Goal: Task Accomplishment & Management: Use online tool/utility

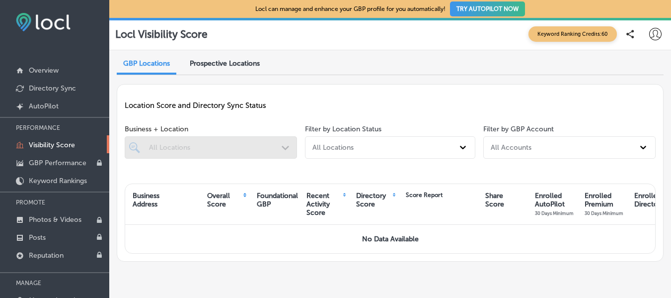
click at [483, 11] on button "TRY AUTOPILOT NOW" at bounding box center [487, 8] width 75 height 15
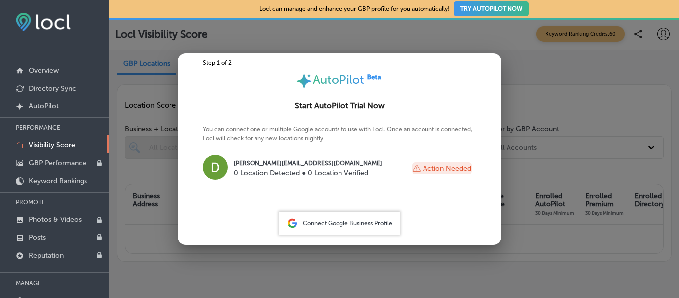
click at [369, 224] on span "Connect Google Business Profile" at bounding box center [347, 223] width 89 height 7
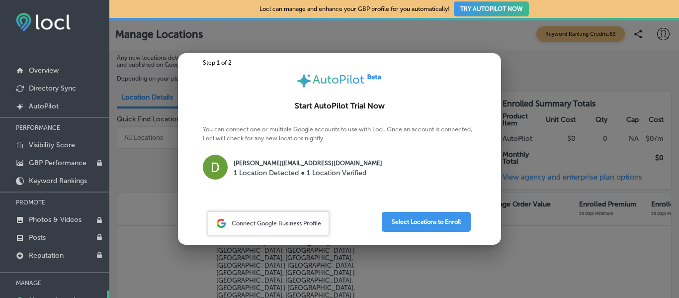
click at [302, 216] on div "Connect Google Business Profile" at bounding box center [268, 223] width 120 height 23
click at [291, 218] on div "Connect Google Business Profile" at bounding box center [268, 223] width 120 height 23
click at [257, 221] on span "Connect Google Business Profile" at bounding box center [276, 223] width 89 height 7
click at [428, 223] on button "Select Locations to Enroll" at bounding box center [426, 222] width 89 height 20
click at [304, 216] on div "Connect Google Business Profile" at bounding box center [268, 223] width 120 height 23
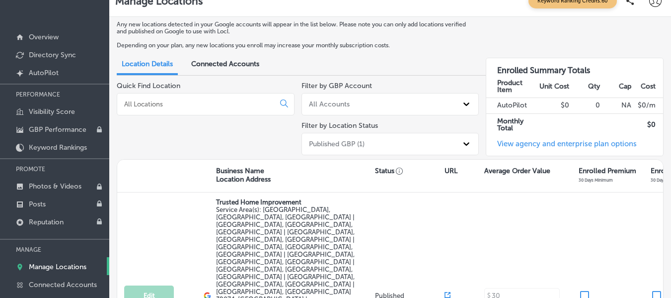
click at [214, 60] on span "Connected Accounts" at bounding box center [225, 64] width 68 height 8
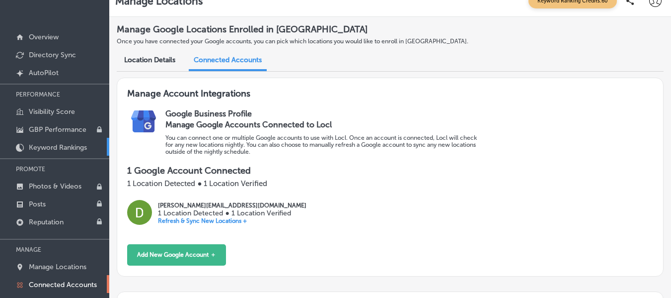
click at [65, 148] on p "Keyword Rankings" at bounding box center [58, 147] width 58 height 8
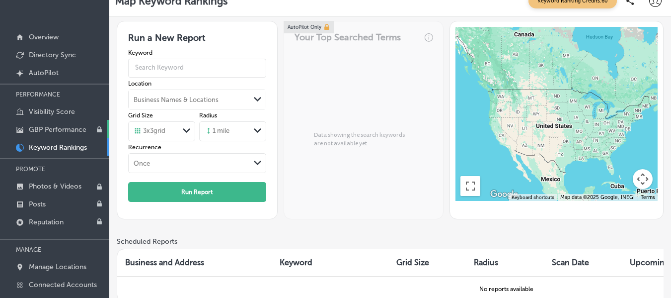
click at [62, 126] on p "GBP Performance" at bounding box center [58, 129] width 58 height 8
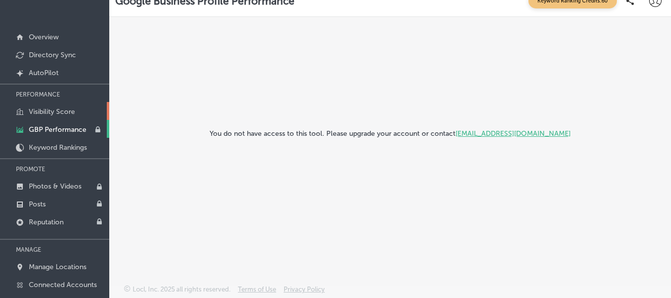
click at [39, 102] on link "Visibility Score" at bounding box center [54, 111] width 109 height 18
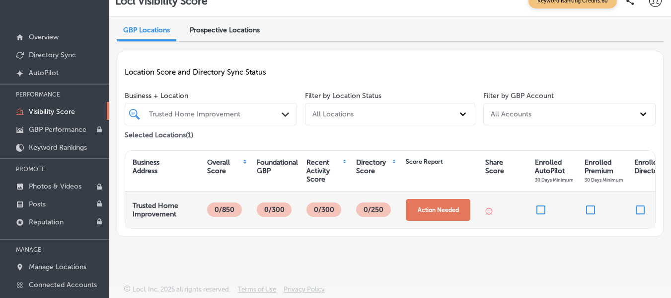
click at [446, 211] on button "Action Needed" at bounding box center [438, 210] width 65 height 22
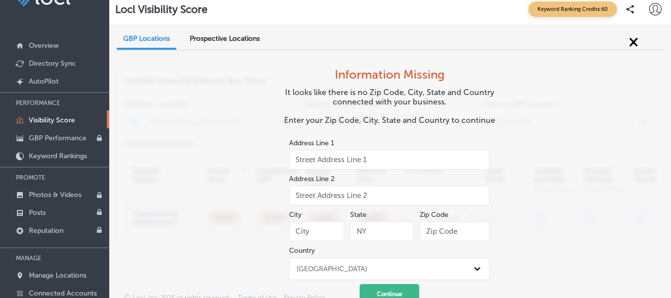
scroll to position [6, 0]
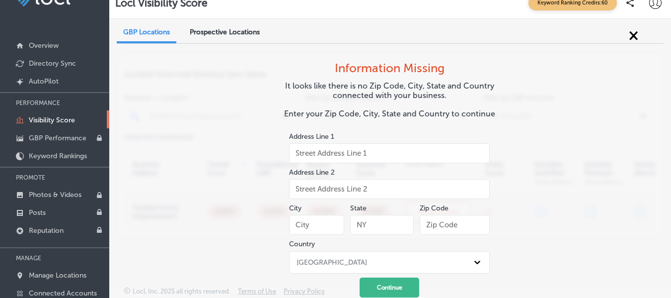
click at [325, 226] on input "text" at bounding box center [316, 225] width 55 height 20
type input "[GEOGRAPHIC_DATA]"
type input "m"
type input "MS"
type input "39759"
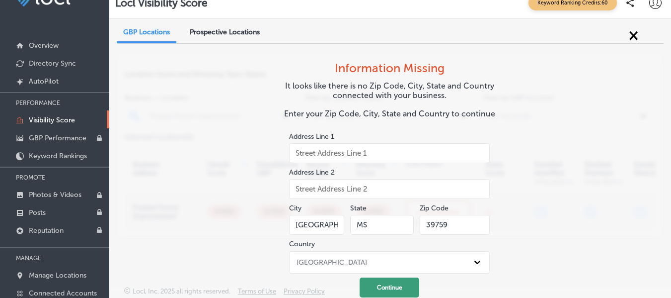
click at [409, 292] on button "Continue" at bounding box center [390, 287] width 60 height 20
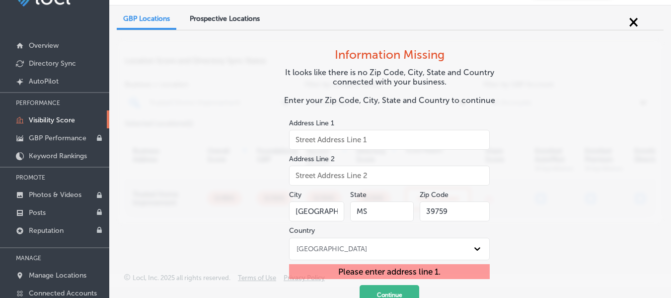
scroll to position [27, 0]
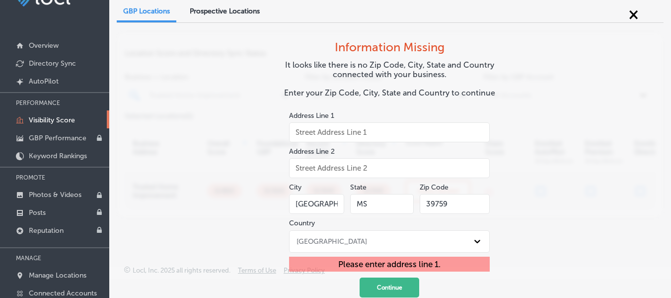
click at [369, 133] on input "text" at bounding box center [389, 132] width 201 height 20
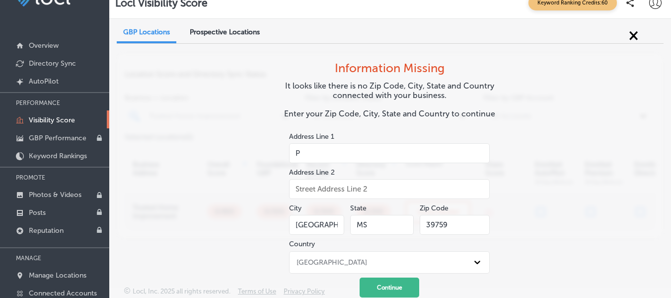
scroll to position [6, 0]
type input "P.o. box 249"
click at [404, 291] on button "Continue" at bounding box center [390, 287] width 60 height 20
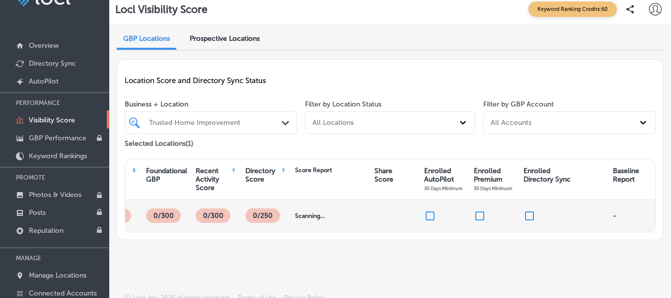
scroll to position [0, 0]
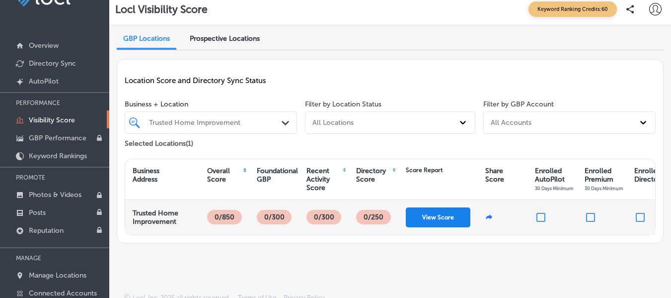
click at [439, 214] on button "View Score" at bounding box center [438, 217] width 65 height 20
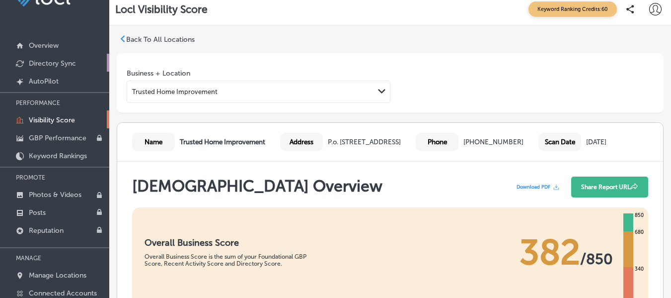
click at [54, 63] on p "Directory Sync" at bounding box center [52, 63] width 47 height 8
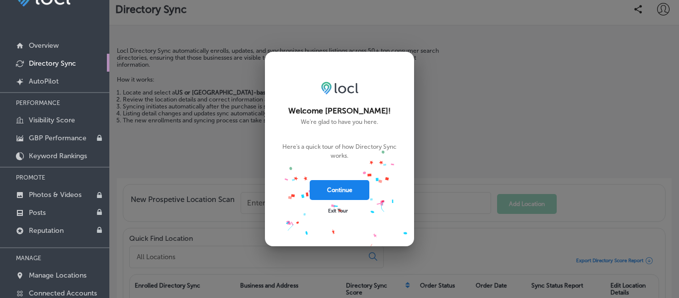
click at [347, 190] on button "Continue" at bounding box center [340, 190] width 60 height 20
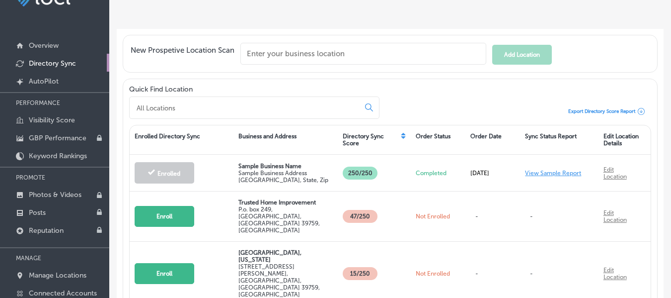
scroll to position [149, 0]
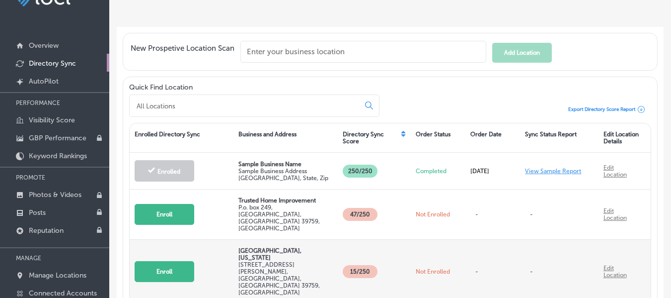
click at [164, 261] on button "Enroll" at bounding box center [165, 271] width 60 height 21
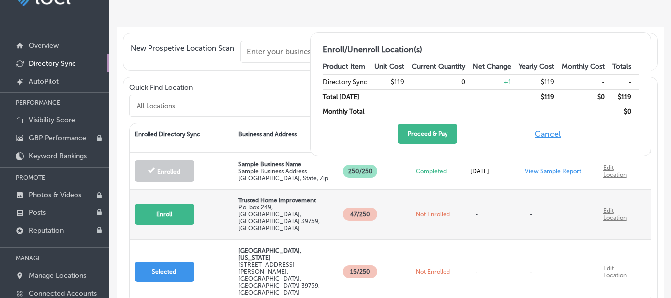
click at [161, 207] on button "Enroll" at bounding box center [165, 214] width 60 height 21
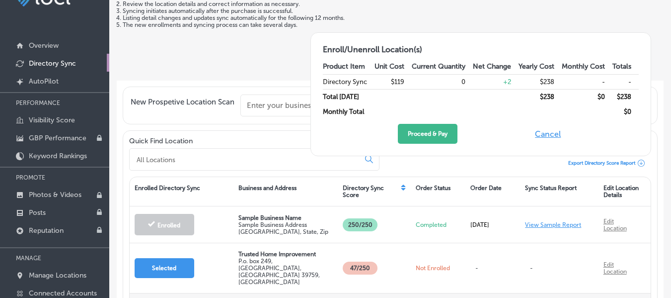
scroll to position [0, 0]
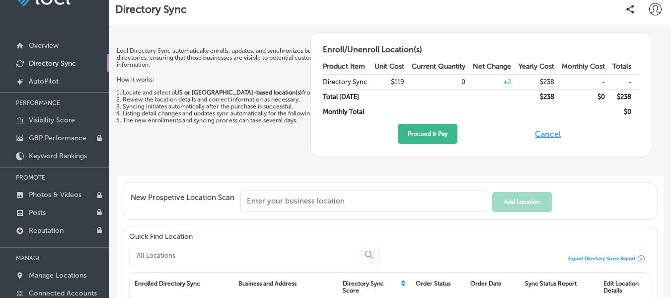
click at [248, 79] on p "How it works:" at bounding box center [279, 75] width 324 height 15
click at [48, 78] on p "AutoPilot" at bounding box center [44, 81] width 30 height 8
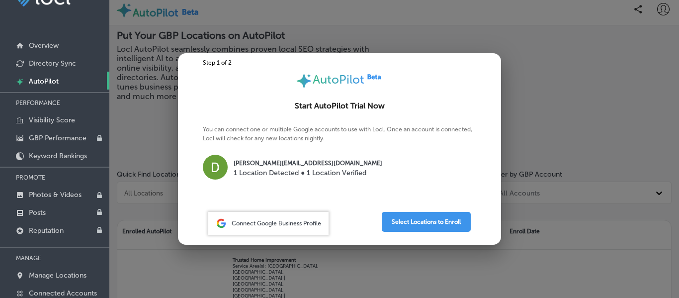
click at [415, 22] on div at bounding box center [339, 149] width 679 height 298
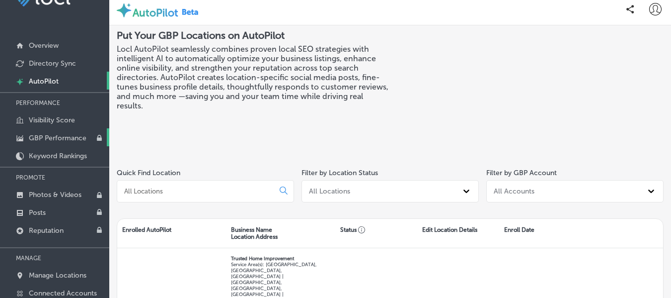
click at [54, 138] on p "GBP Performance" at bounding box center [58, 138] width 58 height 8
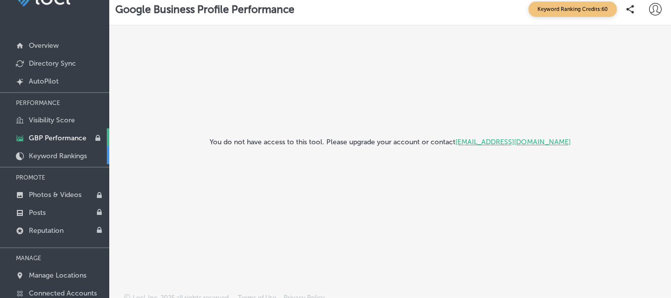
click at [63, 158] on p "Keyword Rankings" at bounding box center [58, 156] width 58 height 8
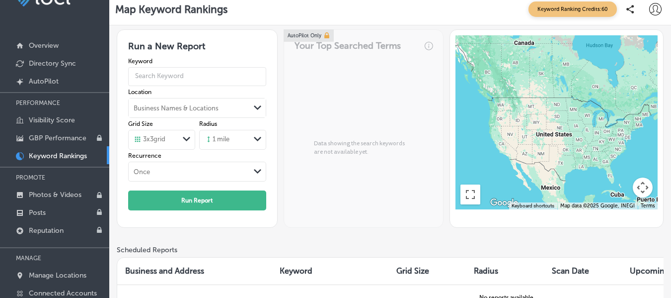
scroll to position [33, 0]
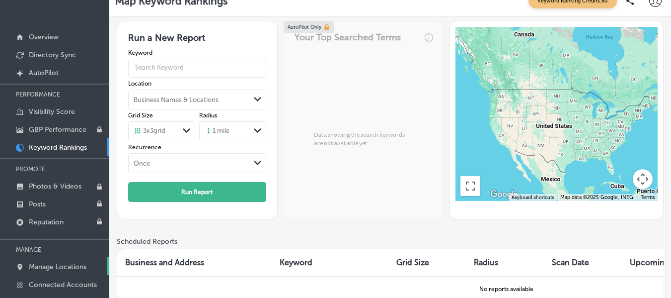
click at [71, 262] on link "Manage Locations" at bounding box center [54, 266] width 109 height 18
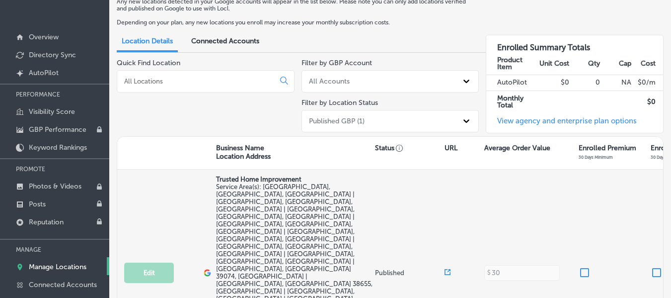
scroll to position [34, 0]
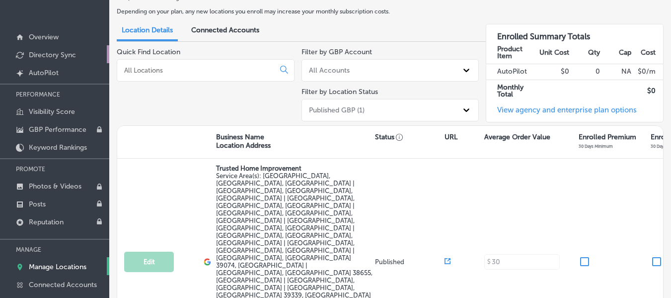
click at [63, 57] on p "Directory Sync" at bounding box center [52, 55] width 47 height 8
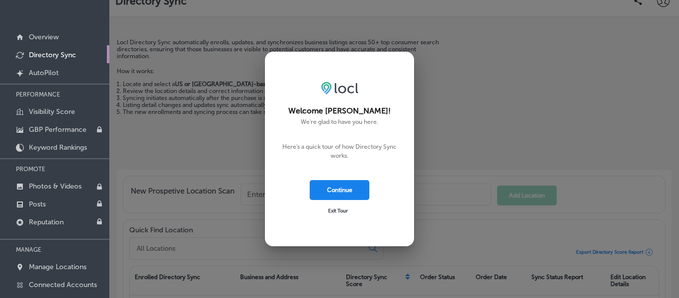
click at [345, 188] on button "Continue" at bounding box center [340, 190] width 60 height 20
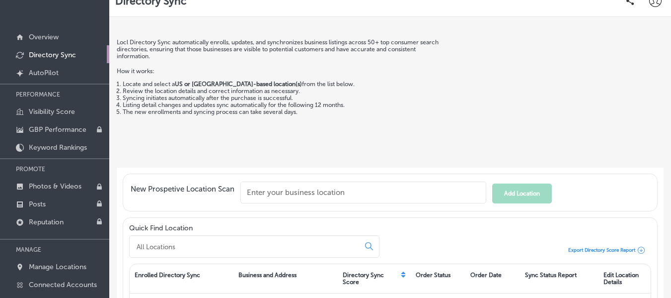
click at [375, 116] on div "Locl Directory Sync automatically enrolls, updates, and synchronizes business l…" at bounding box center [279, 100] width 324 height 123
